Goal: Navigation & Orientation: Find specific page/section

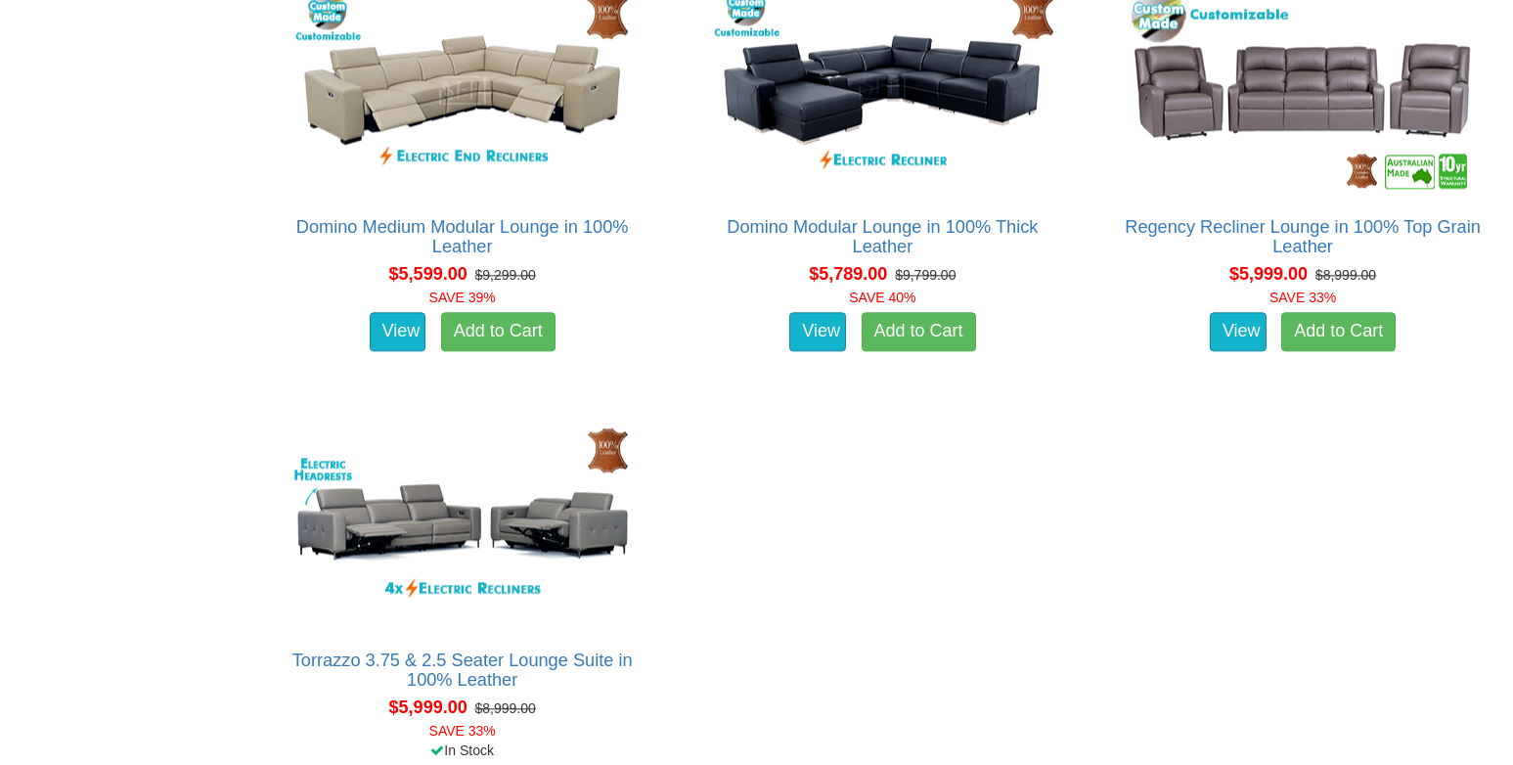
scroll to position [16436, 0]
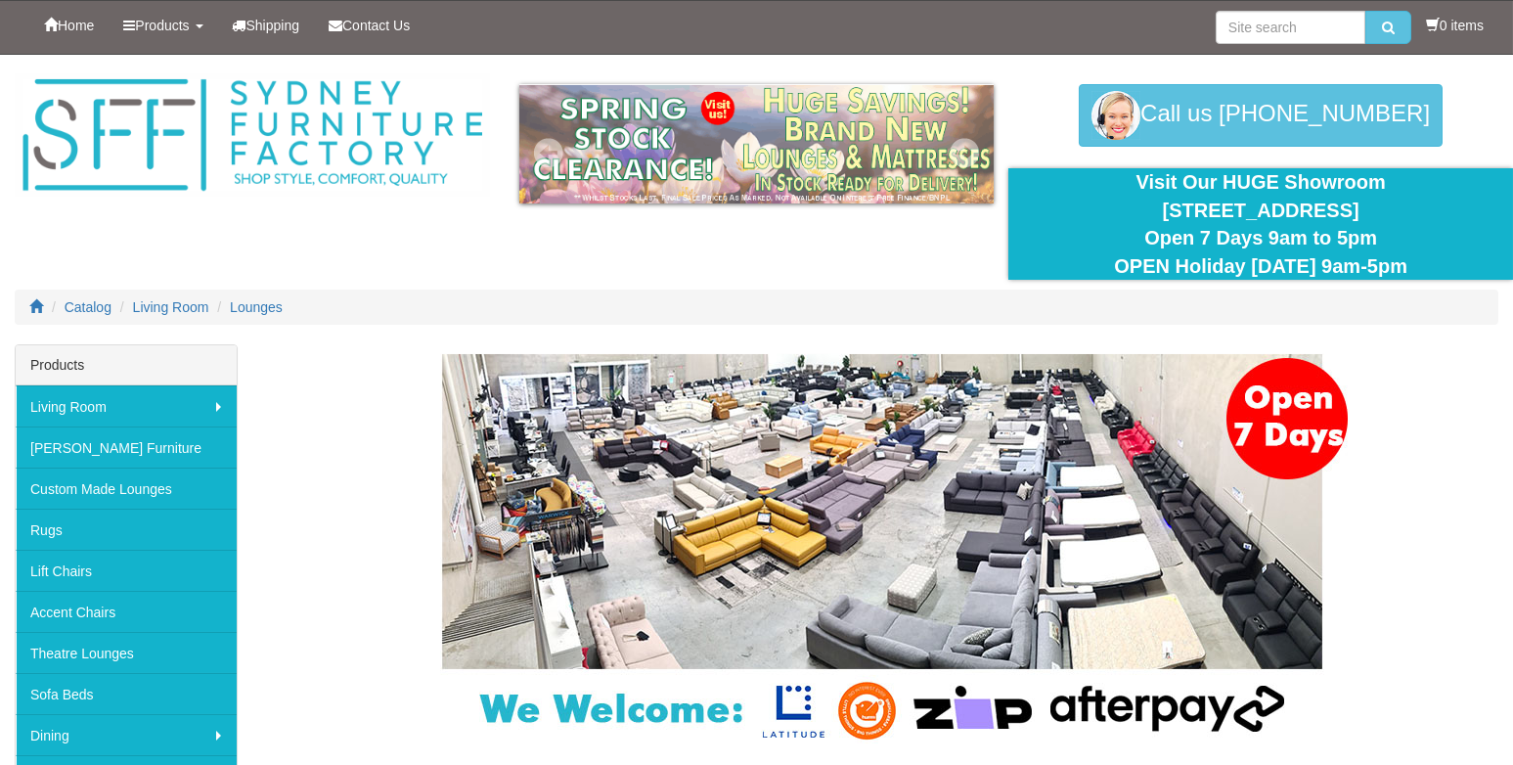
click at [665, 152] on img at bounding box center [756, 143] width 475 height 119
click at [706, 110] on img at bounding box center [756, 143] width 475 height 119
click at [609, 176] on img at bounding box center [756, 143] width 475 height 119
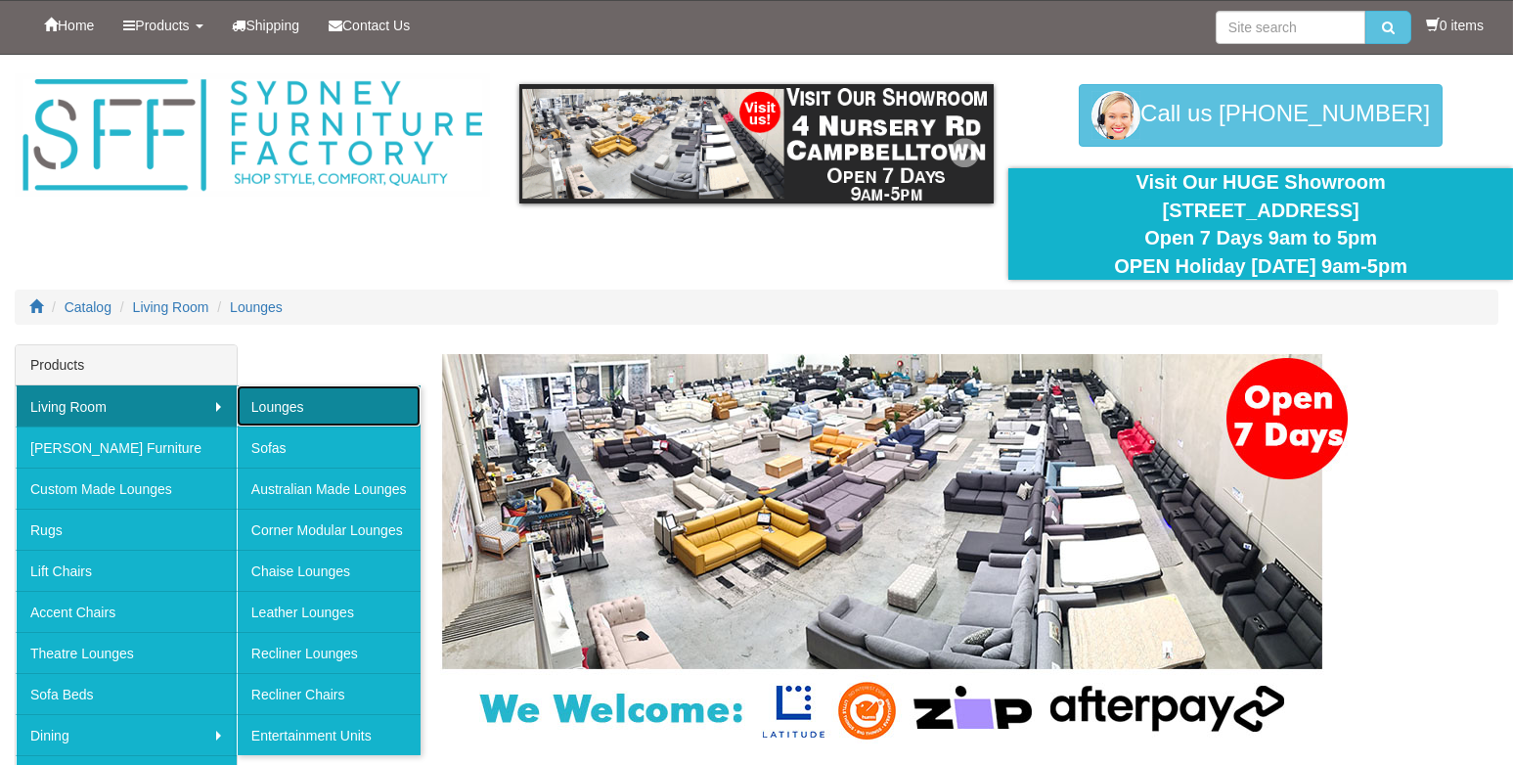
click at [285, 407] on link "Lounges" at bounding box center [329, 405] width 184 height 41
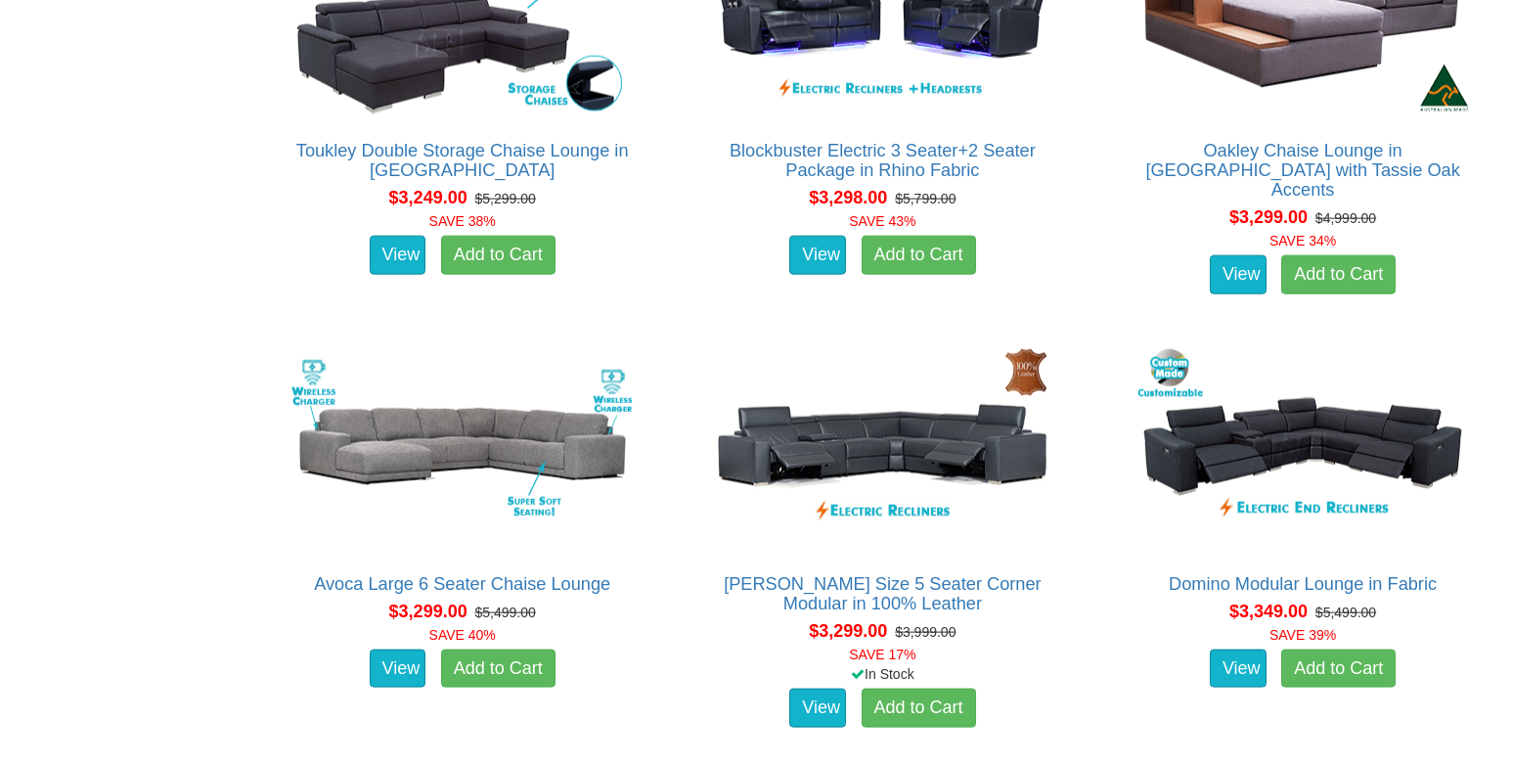
scroll to position [9098, 0]
